Goal: Task Accomplishment & Management: Manage account settings

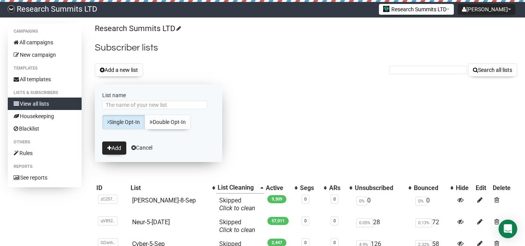
click at [133, 104] on input "List name" at bounding box center [154, 105] width 105 height 9
click at [119, 106] on input "Oil&-2-Sep" at bounding box center [154, 105] width 105 height 9
type input "Oil&-8-Sep"
click at [112, 146] on button "Add" at bounding box center [114, 148] width 24 height 13
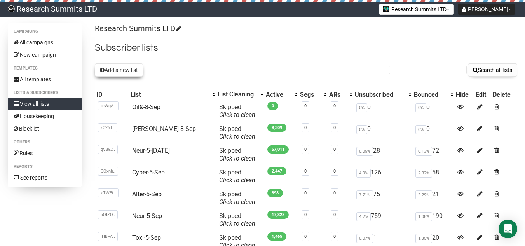
click at [115, 71] on button "Add a new list" at bounding box center [119, 69] width 48 height 13
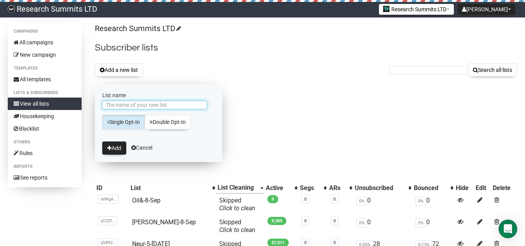
drag, startPoint x: 129, startPoint y: 105, endPoint x: 136, endPoint y: 88, distance: 17.8
click at [129, 105] on input "List name" at bounding box center [154, 105] width 105 height 9
type input "Infe-8-Sep"
click at [116, 151] on button "Add" at bounding box center [114, 148] width 24 height 13
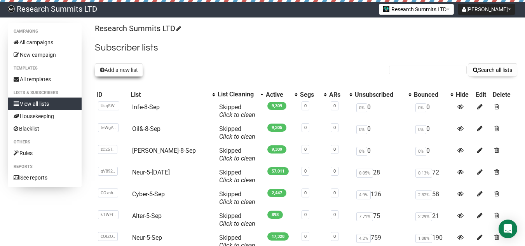
click at [124, 70] on button "Add a new list" at bounding box center [119, 69] width 48 height 13
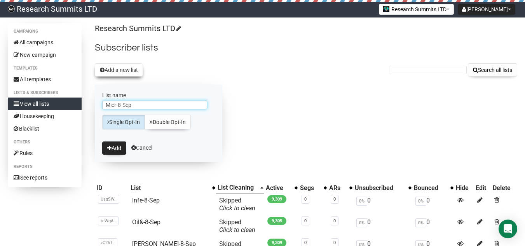
type input "Micr-8-Sep"
click at [126, 70] on button "Add a new list" at bounding box center [119, 69] width 48 height 13
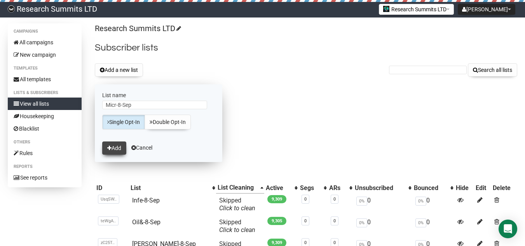
click at [114, 148] on button "Add" at bounding box center [114, 148] width 24 height 13
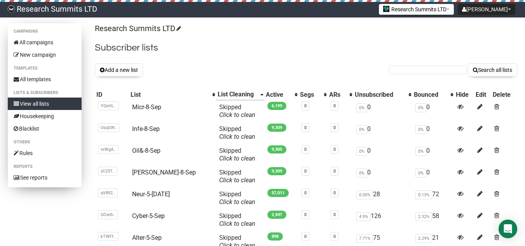
click at [64, 106] on link "View all lists" at bounding box center [45, 104] width 74 height 12
click at [115, 68] on button "Add a new list" at bounding box center [119, 69] width 48 height 13
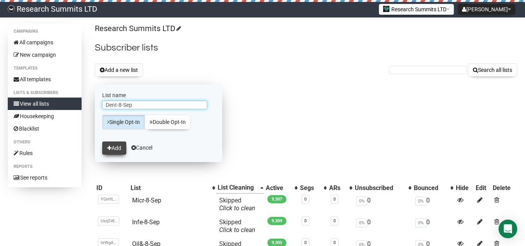
type input "Dent-8-Sep"
click at [122, 145] on button "Add" at bounding box center [114, 148] width 24 height 13
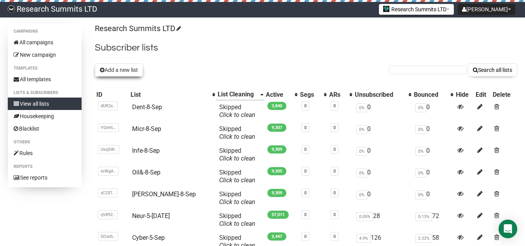
drag, startPoint x: 0, startPoint y: 0, endPoint x: 111, endPoint y: 70, distance: 131.3
click at [111, 70] on button "Add a new list" at bounding box center [119, 69] width 48 height 13
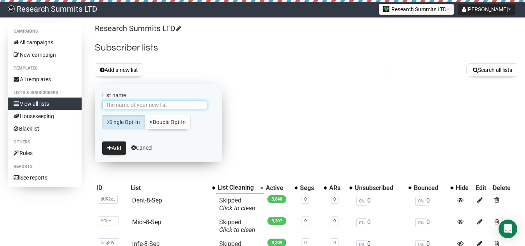
click at [125, 106] on input "List name" at bounding box center [154, 105] width 105 height 9
type input "Onco-8-Sep"
click at [113, 149] on button "Add" at bounding box center [114, 148] width 24 height 13
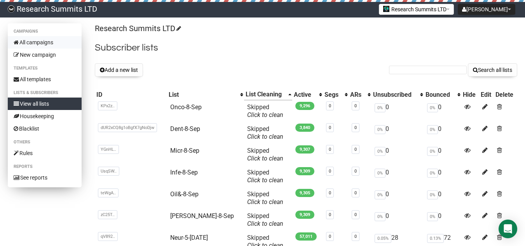
click at [52, 41] on link "All campaigns" at bounding box center [45, 42] width 74 height 12
